Goal: Find specific page/section: Find specific page/section

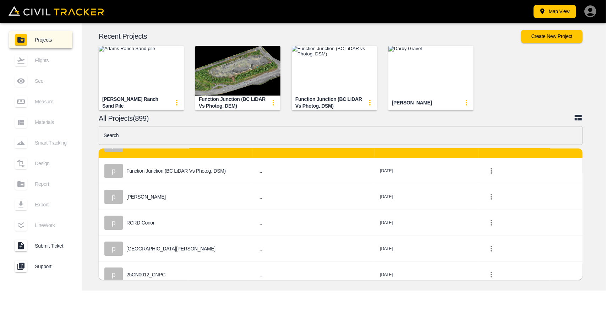
scroll to position [71, 0]
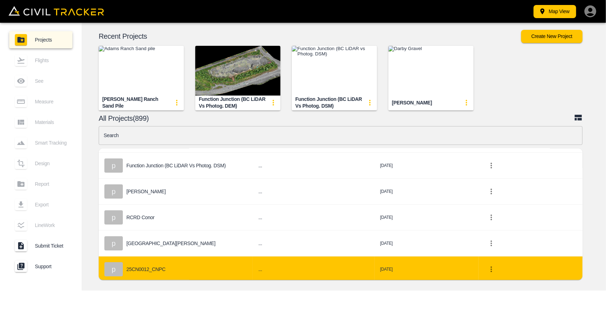
click at [189, 266] on div "p 25CN0012_CNPC" at bounding box center [175, 269] width 143 height 14
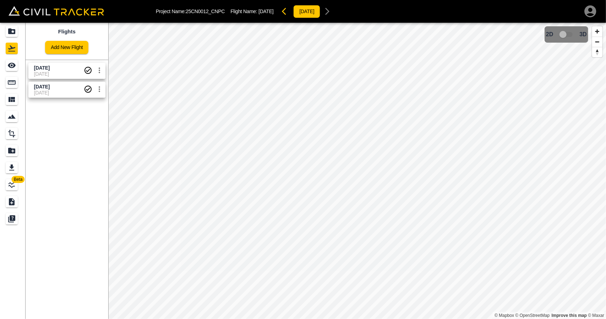
click at [64, 68] on span "[DATE]" at bounding box center [59, 68] width 50 height 7
click at [9, 71] on link at bounding box center [13, 65] width 26 height 17
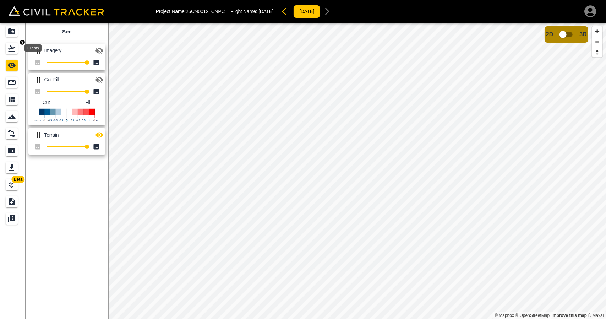
click at [16, 48] on div "Flights" at bounding box center [12, 48] width 12 height 11
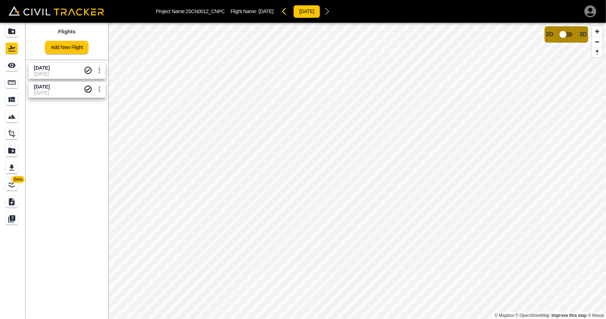
click at [568, 40] on input "checkbox" at bounding box center [562, 34] width 40 height 13
click at [581, 35] on input "checkbox" at bounding box center [584, 32] width 40 height 13
click at [16, 81] on div "Measure" at bounding box center [12, 82] width 12 height 11
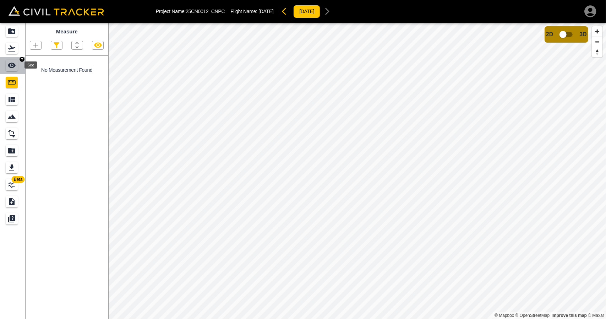
click at [17, 61] on div "See" at bounding box center [12, 65] width 12 height 11
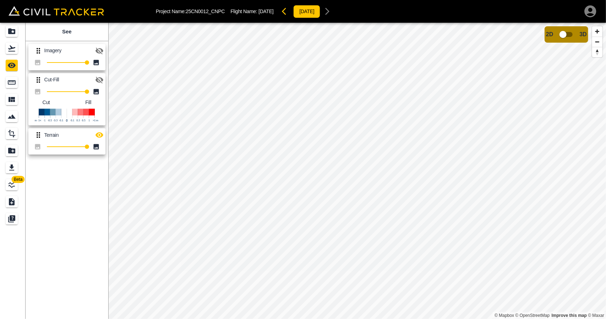
click at [103, 79] on icon "button" at bounding box center [99, 80] width 8 height 7
click at [104, 133] on button "button" at bounding box center [99, 135] width 14 height 14
type input "100"
click at [175, 106] on div "Beta See Imagery 100 Cut-Fill 100 Cut Fill Terrain 100 © Mapbox © OpenStreetMap…" at bounding box center [303, 171] width 606 height 296
click at [11, 56] on link at bounding box center [13, 48] width 26 height 17
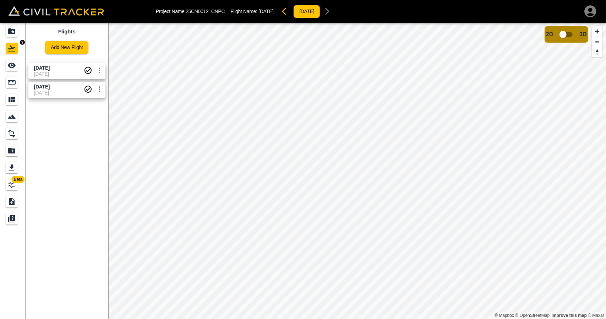
click at [13, 36] on div "Projects" at bounding box center [12, 31] width 12 height 11
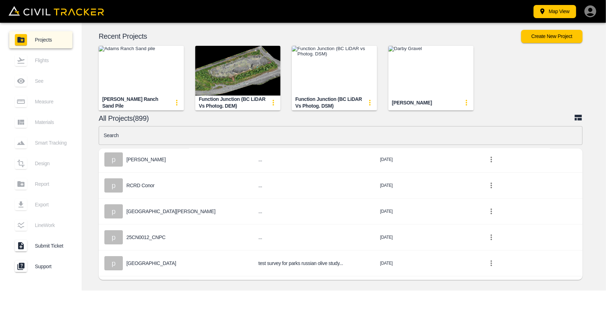
scroll to position [106, 0]
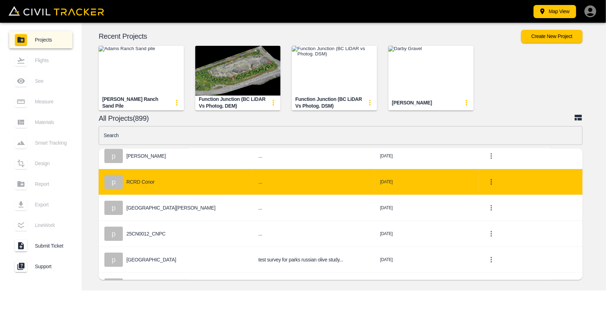
click at [180, 188] on div "p RCRD Conor" at bounding box center [175, 182] width 143 height 14
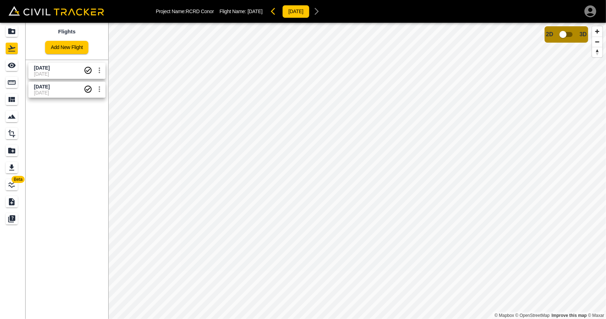
click at [68, 74] on span "[DATE]" at bounding box center [59, 74] width 50 height 6
click at [559, 35] on input "checkbox" at bounding box center [562, 34] width 40 height 13
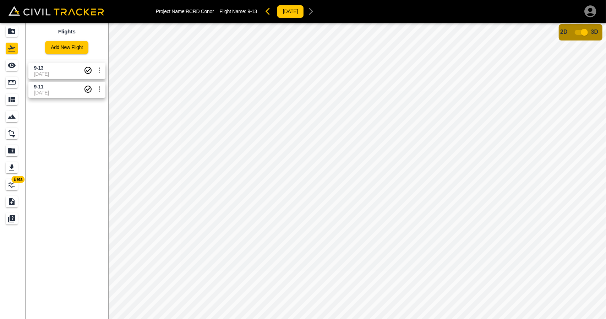
click at [584, 33] on input "checkbox" at bounding box center [584, 32] width 40 height 13
